Goal: Task Accomplishment & Management: Use online tool/utility

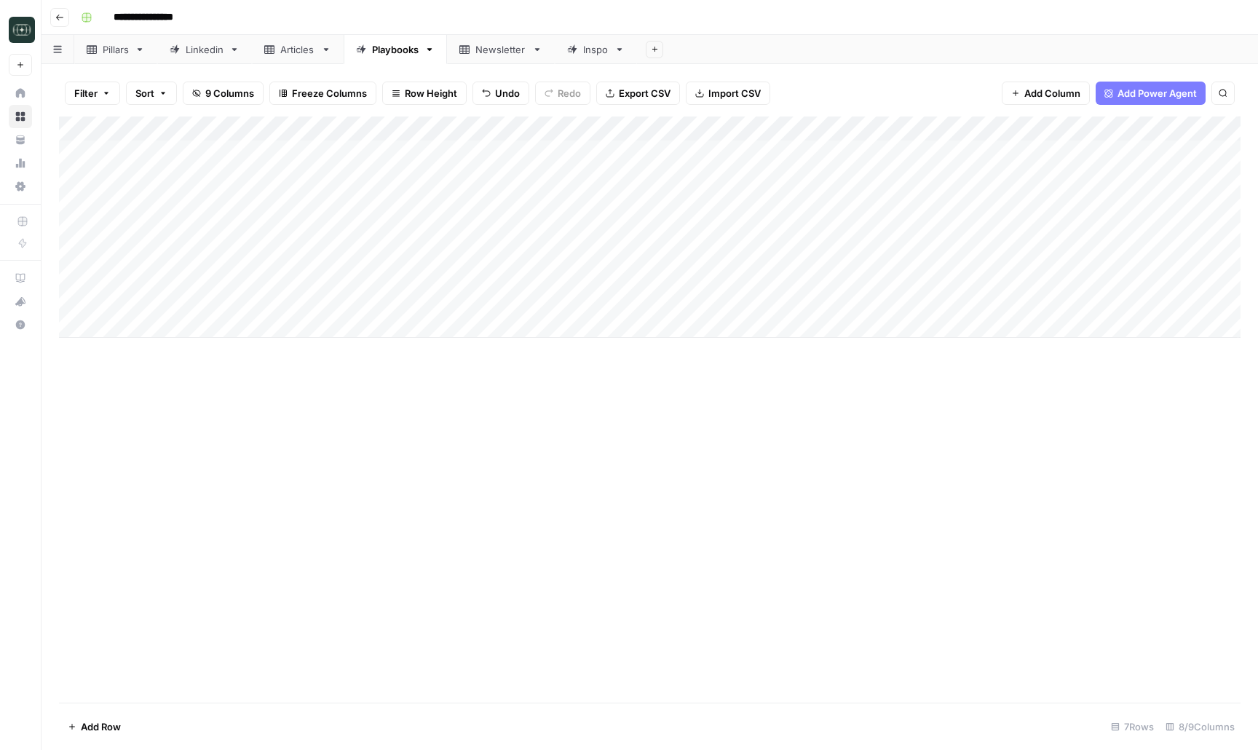
click at [1099, 299] on div "Add Column" at bounding box center [650, 227] width 1182 height 221
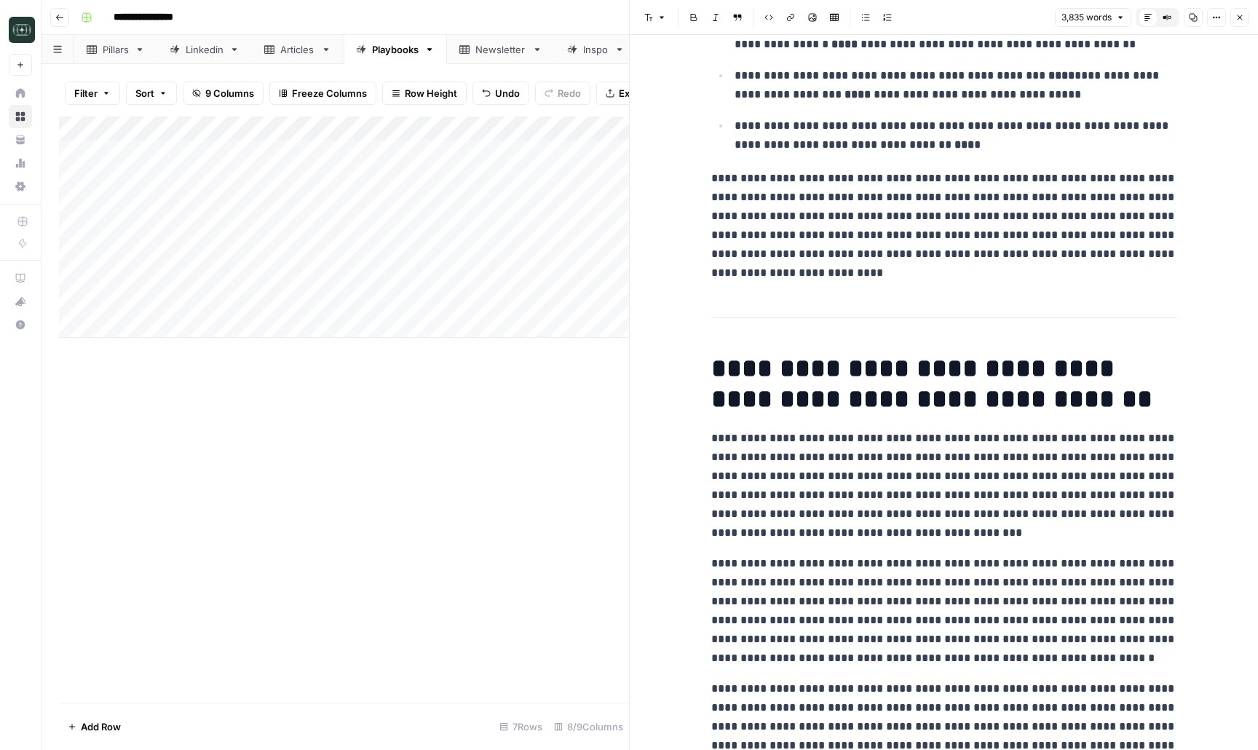
scroll to position [632, 0]
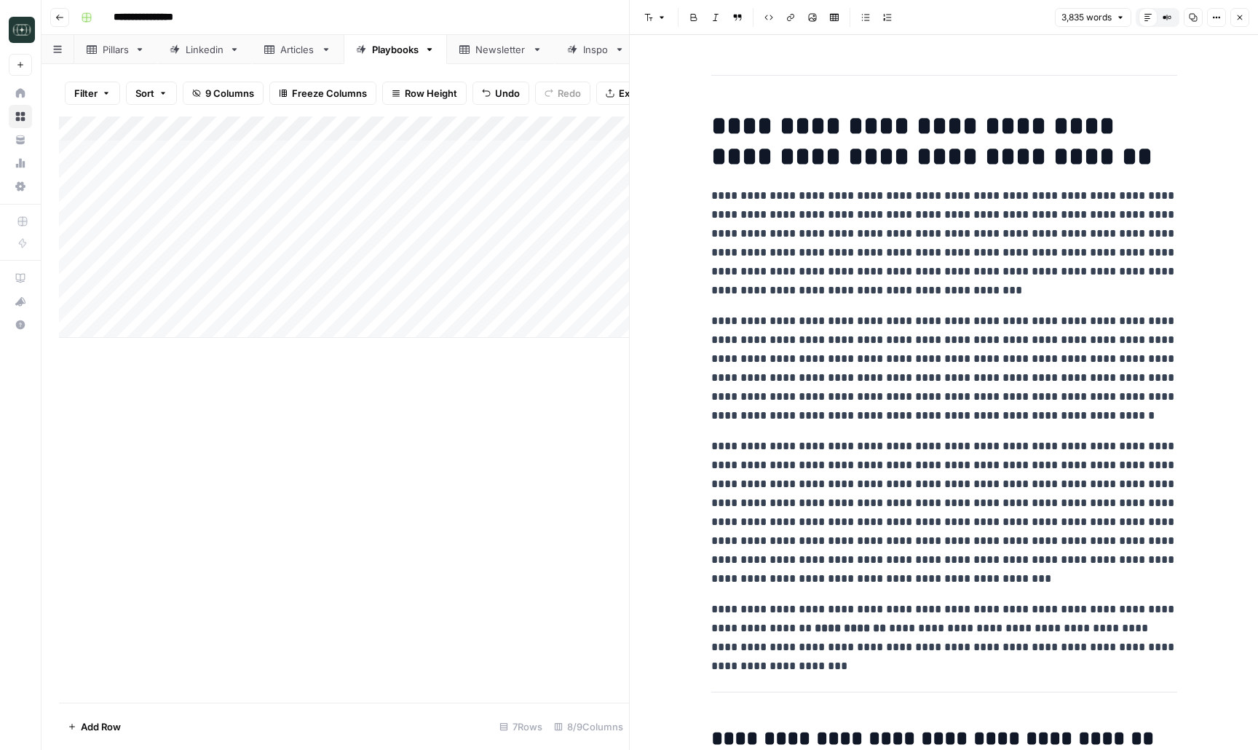
click at [1240, 22] on button "Close" at bounding box center [1240, 17] width 19 height 19
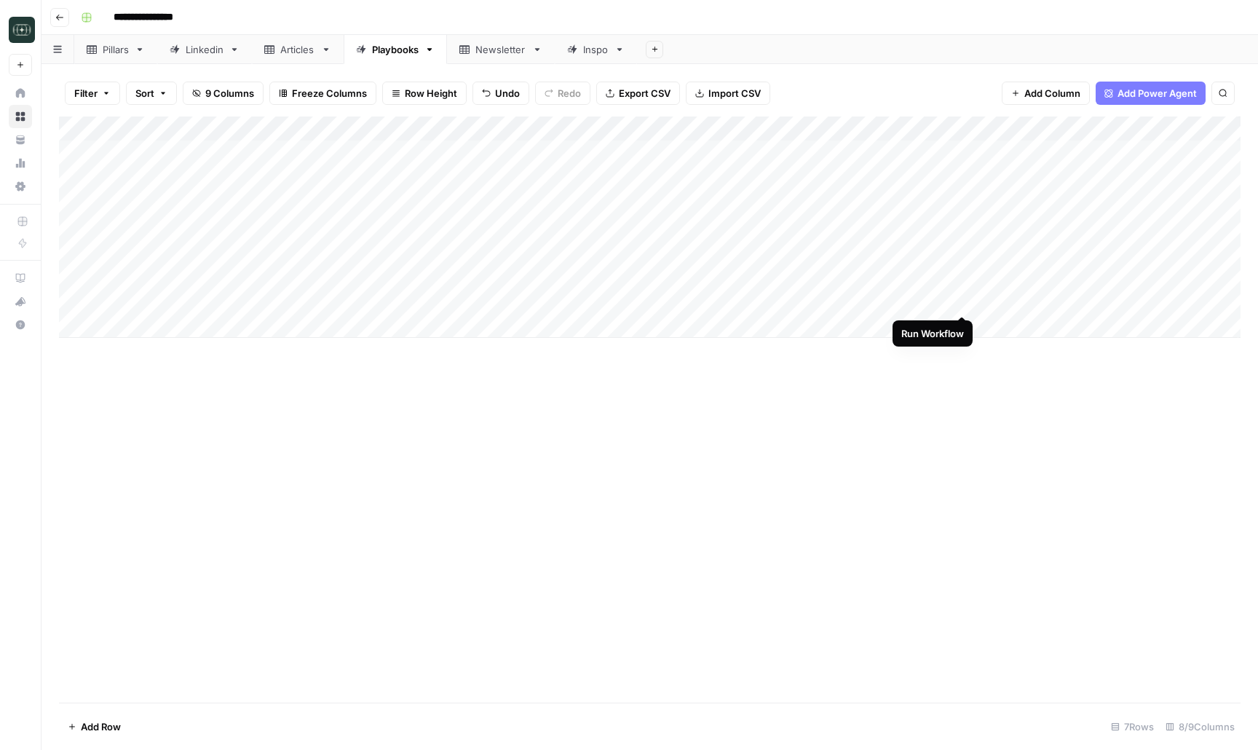
click at [963, 301] on div "Add Column" at bounding box center [650, 227] width 1182 height 221
click at [964, 275] on div "Add Column" at bounding box center [650, 227] width 1182 height 221
click at [963, 249] on div "Add Column" at bounding box center [650, 227] width 1182 height 221
click at [963, 226] on div "Add Column" at bounding box center [650, 227] width 1182 height 221
click at [1089, 151] on div "Add Column" at bounding box center [650, 227] width 1182 height 221
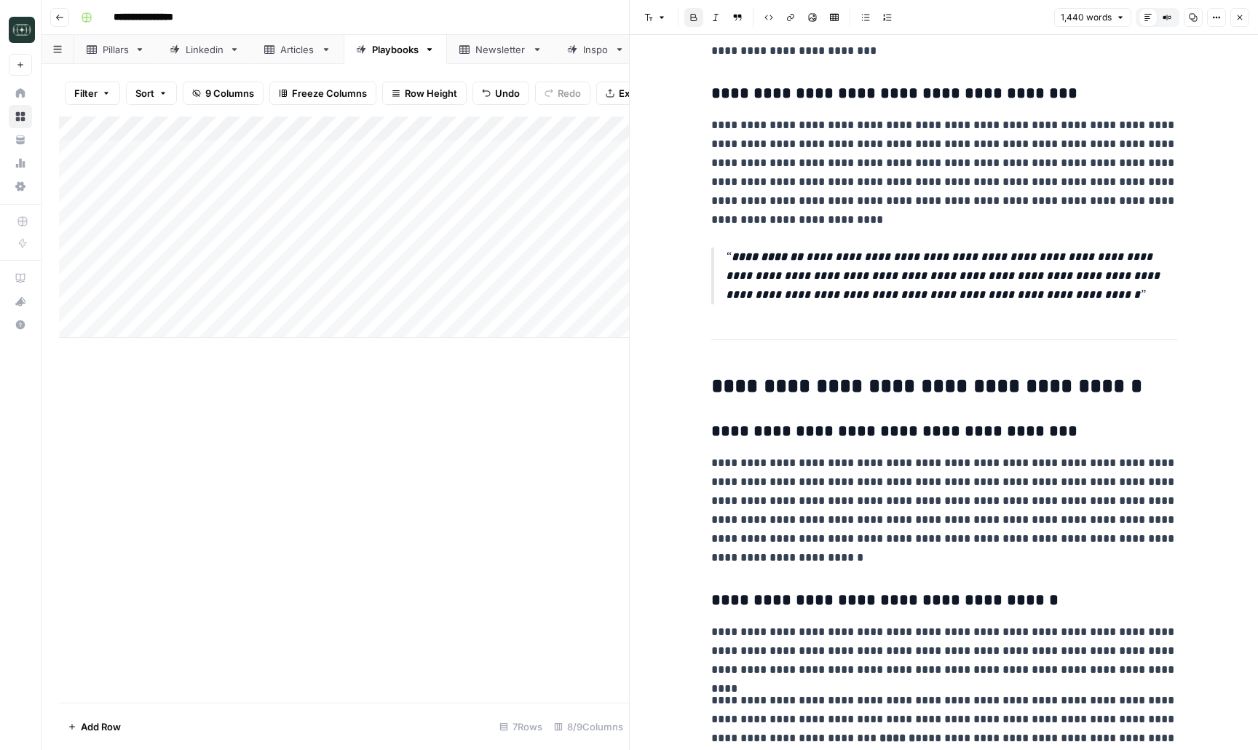
scroll to position [1245, 0]
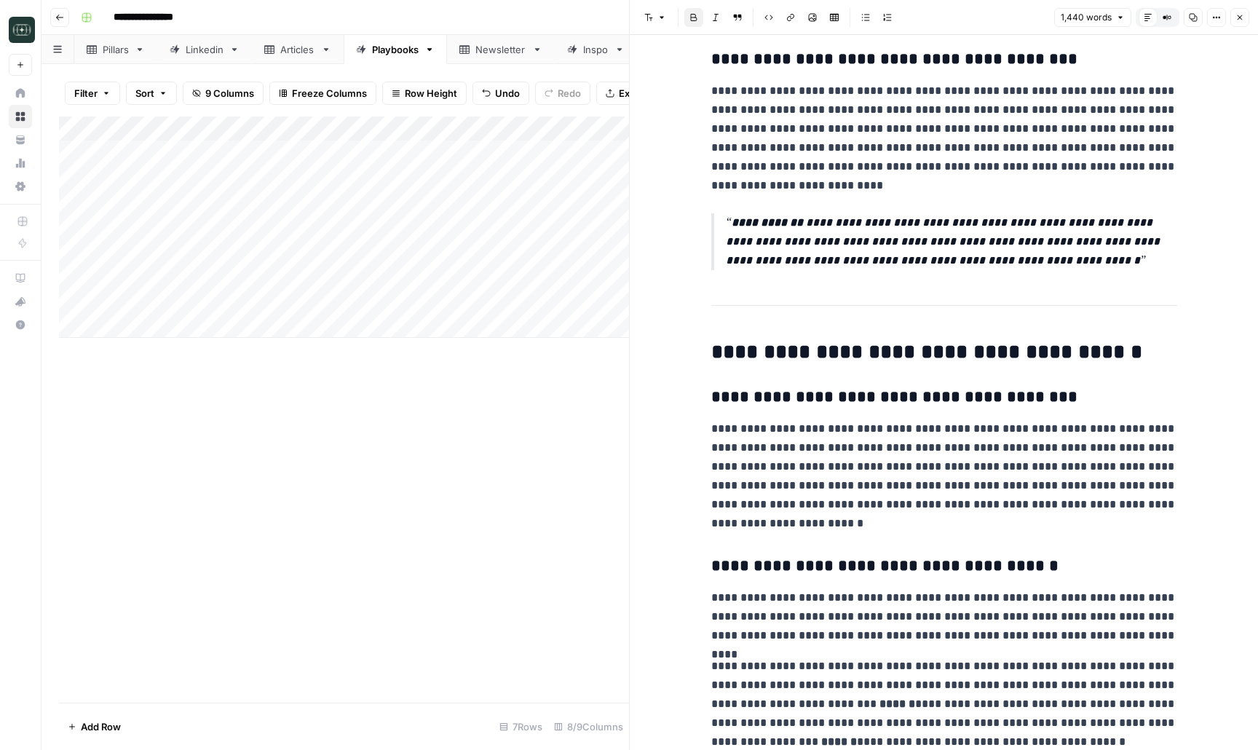
click at [1242, 15] on icon "button" at bounding box center [1240, 17] width 9 height 9
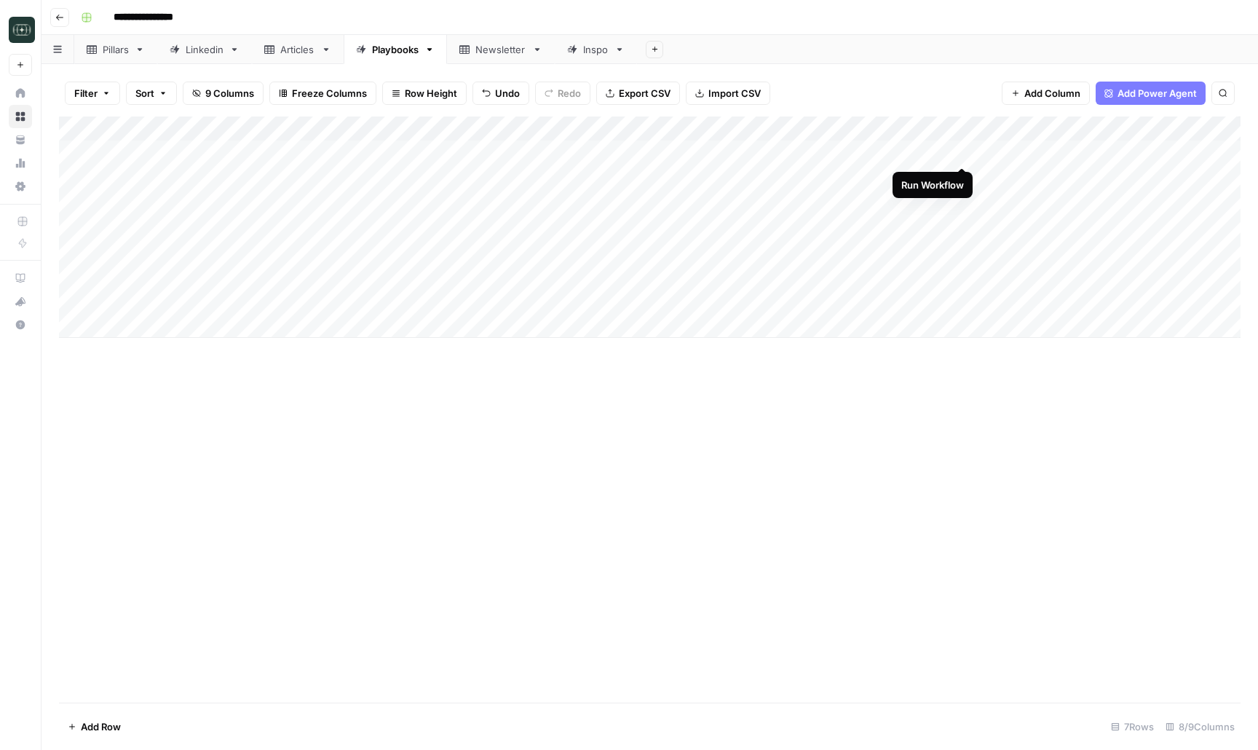
click at [961, 154] on div "Add Column" at bounding box center [650, 227] width 1182 height 221
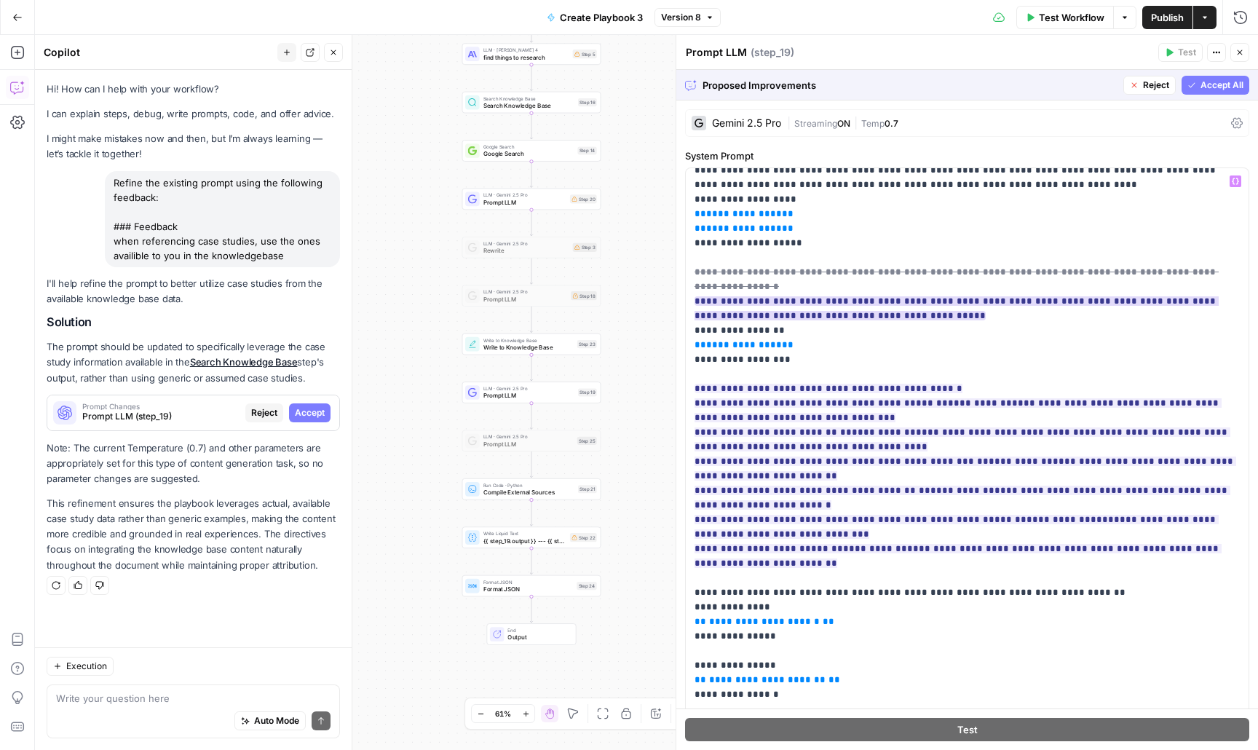
scroll to position [261, 0]
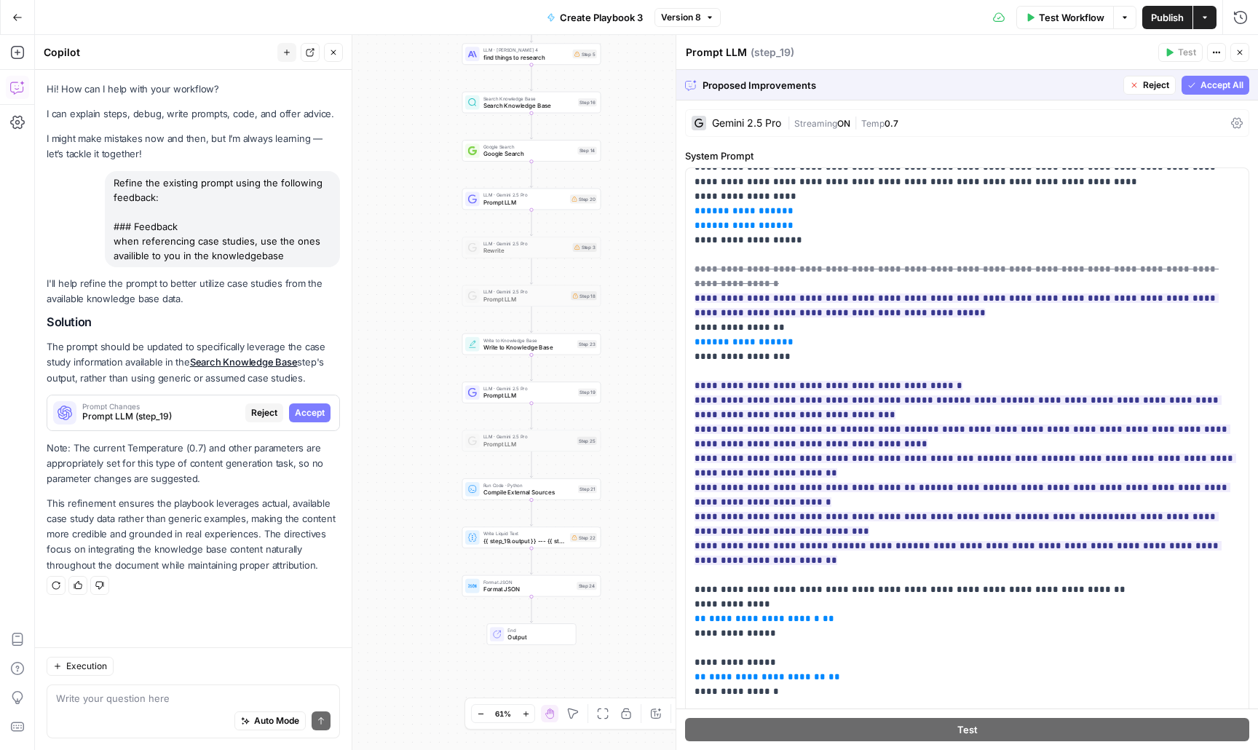
click at [1225, 86] on span "Accept All" at bounding box center [1222, 85] width 43 height 13
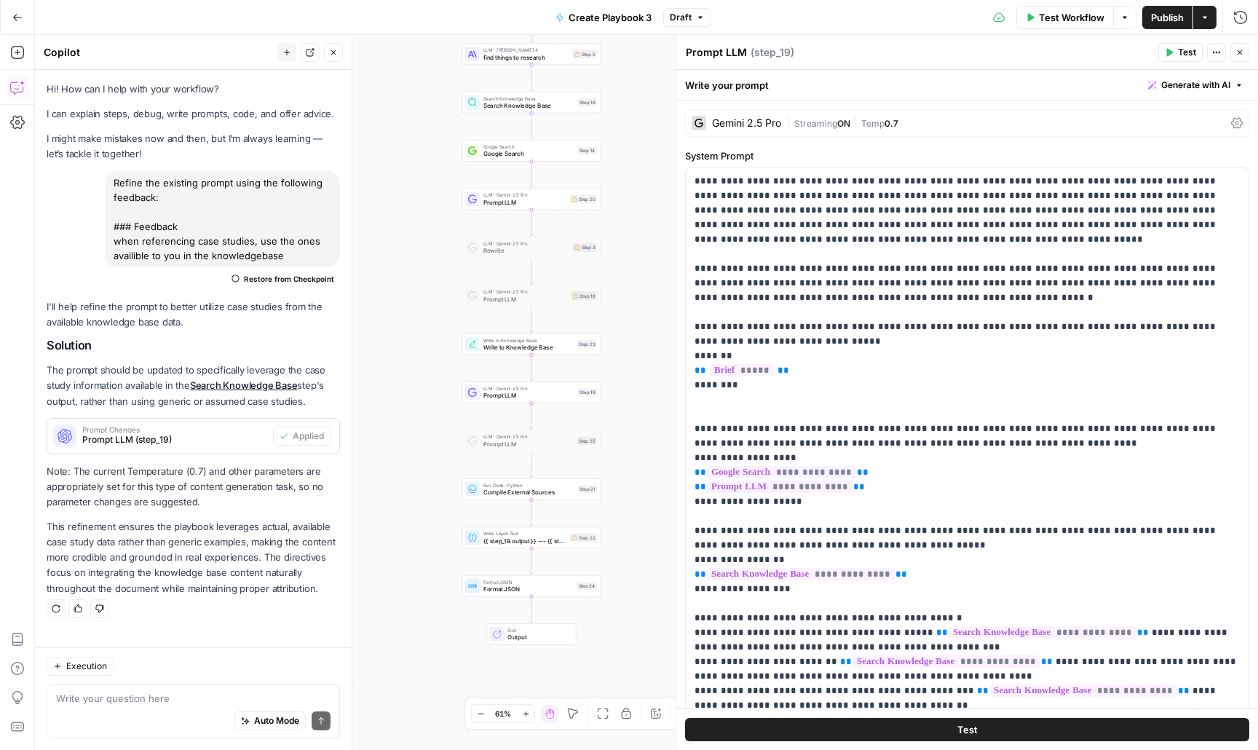
click at [1172, 8] on button "Publish" at bounding box center [1167, 17] width 50 height 23
